Goal: Communication & Community: Connect with others

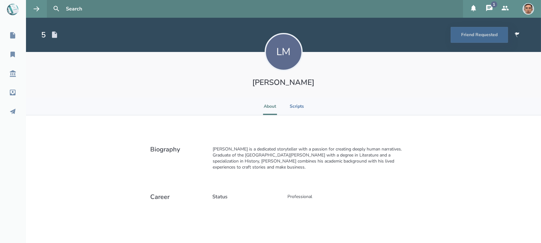
click at [489, 3] on button "1" at bounding box center [490, 9] width 16 height 18
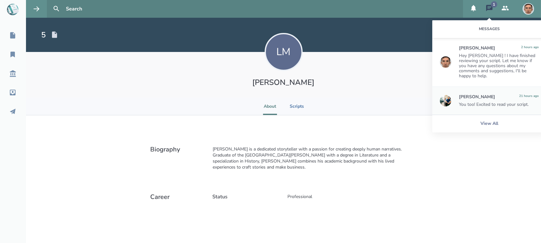
click at [490, 102] on div "You too! Excited to read your script." at bounding box center [499, 104] width 80 height 5
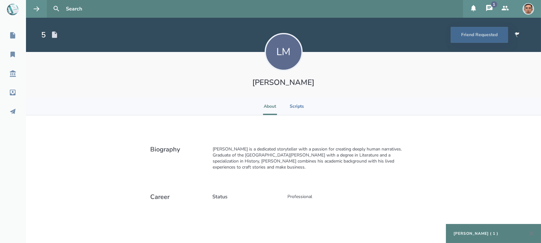
click at [492, 233] on div "Anthony Miguel Cantu ( 1 )" at bounding box center [476, 233] width 45 height 5
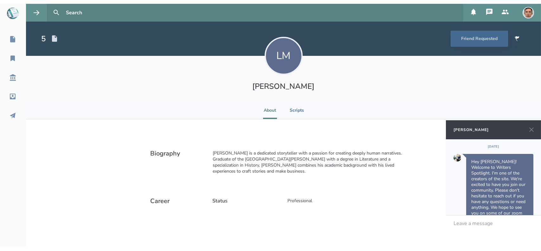
scroll to position [262, 0]
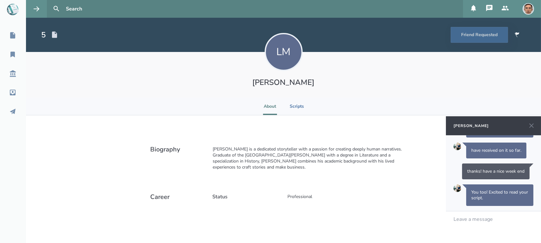
click at [492, 233] on div "Leave a message" at bounding box center [493, 227] width 95 height 32
click at [530, 126] on icon at bounding box center [532, 126] width 8 height 8
